Goal: Task Accomplishment & Management: Manage account settings

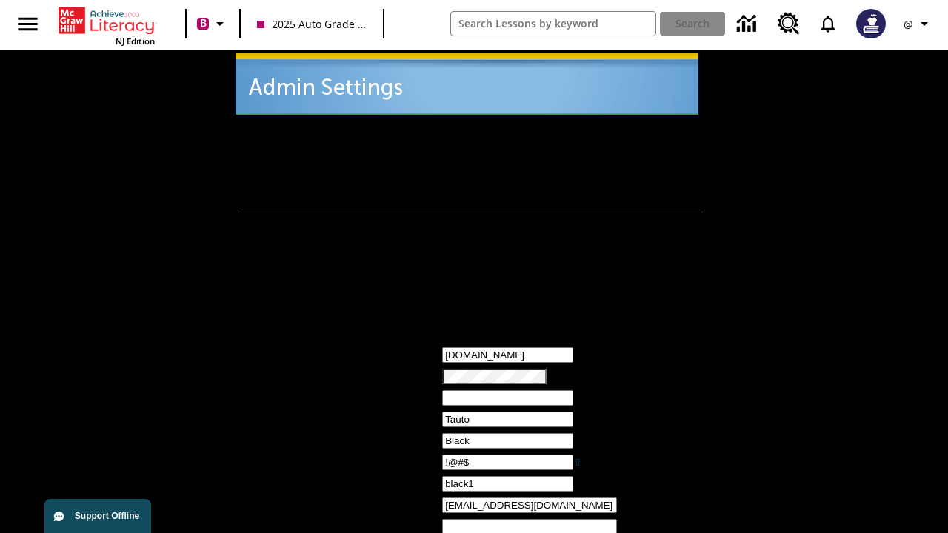
type input "!@#$"
click at [918, 24] on icon "Profile/Settings" at bounding box center [924, 24] width 18 height 18
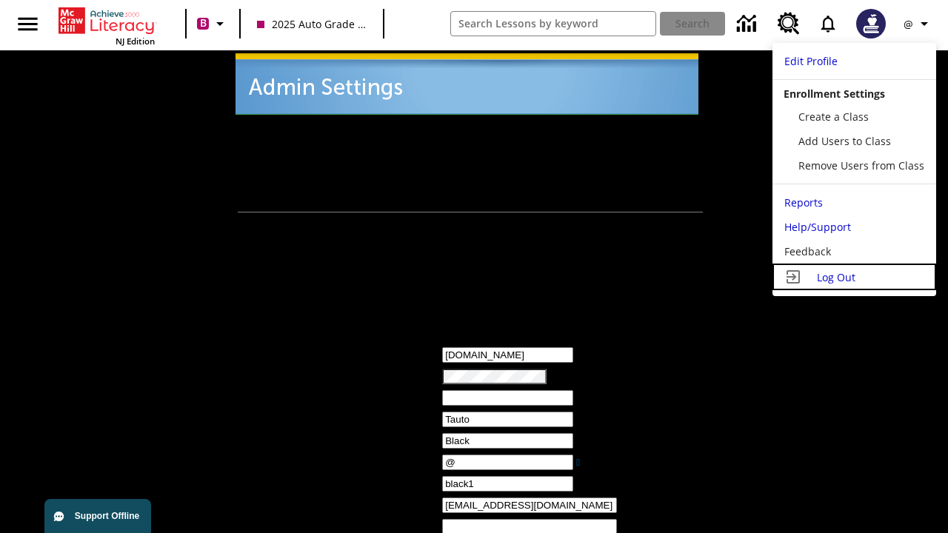
click at [854, 277] on span "Log Out" at bounding box center [836, 277] width 39 height 14
